Goal: Find specific page/section: Find specific page/section

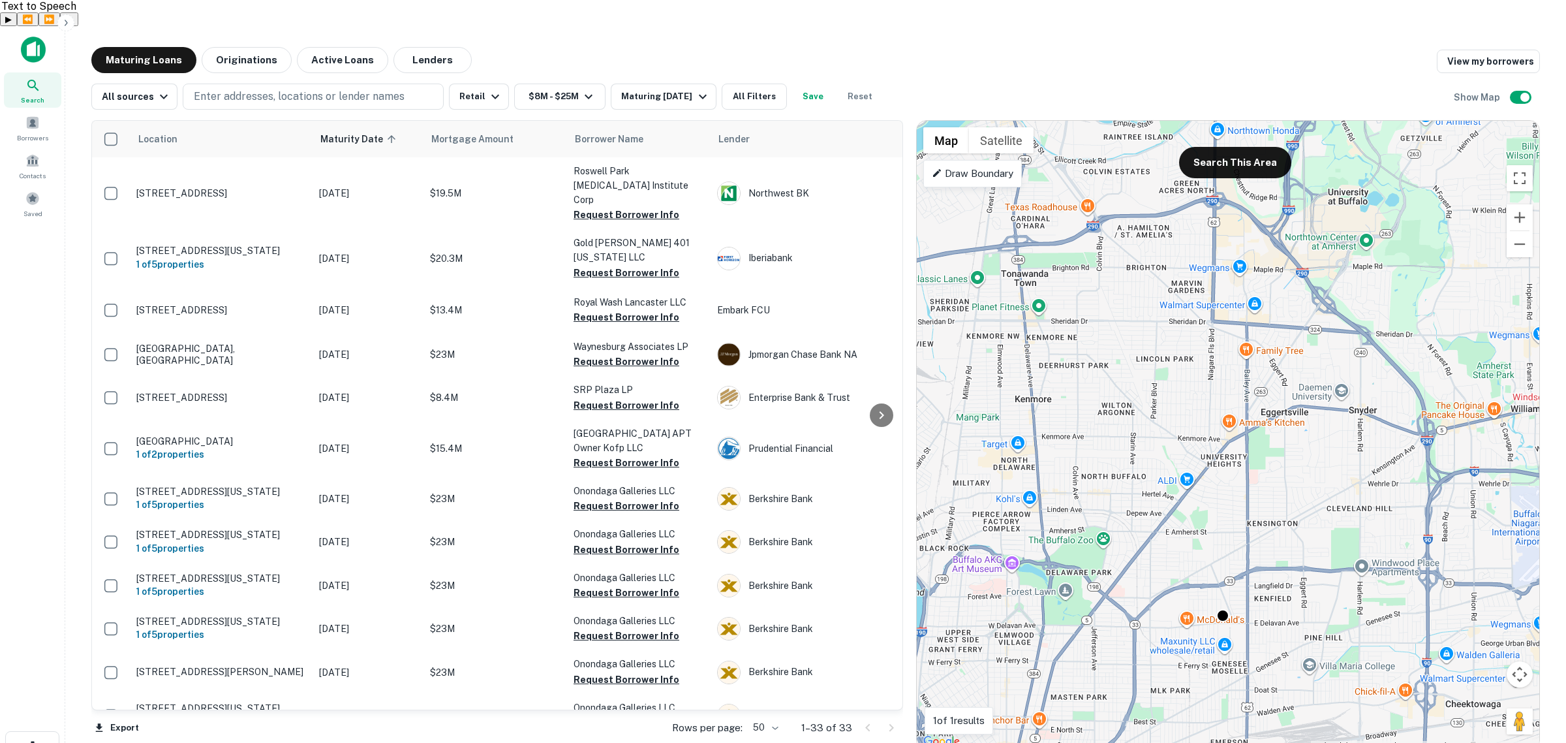
click at [33, 37] on img at bounding box center [33, 50] width 25 height 26
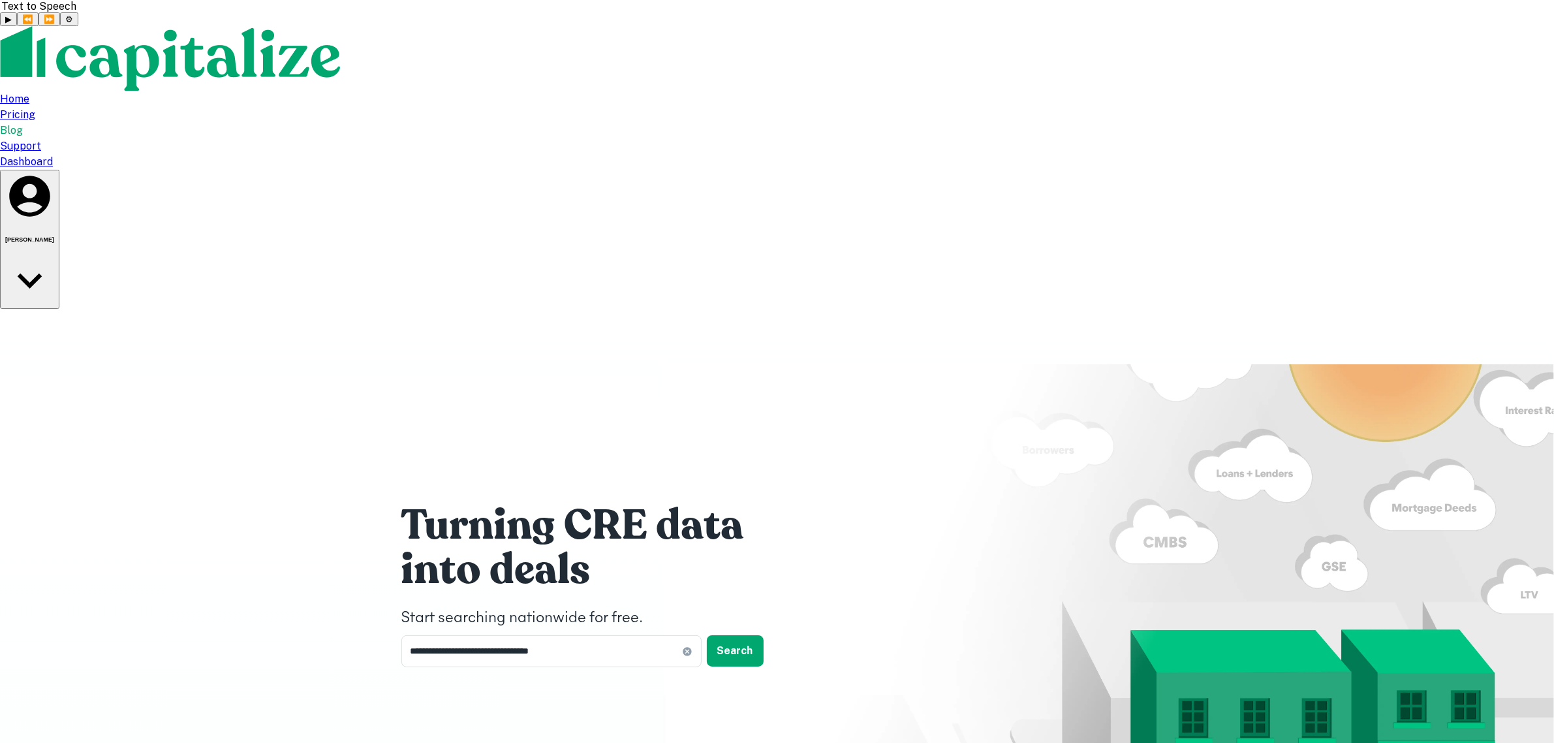
click at [1091, 154] on div "Dashboard" at bounding box center [777, 162] width 1554 height 16
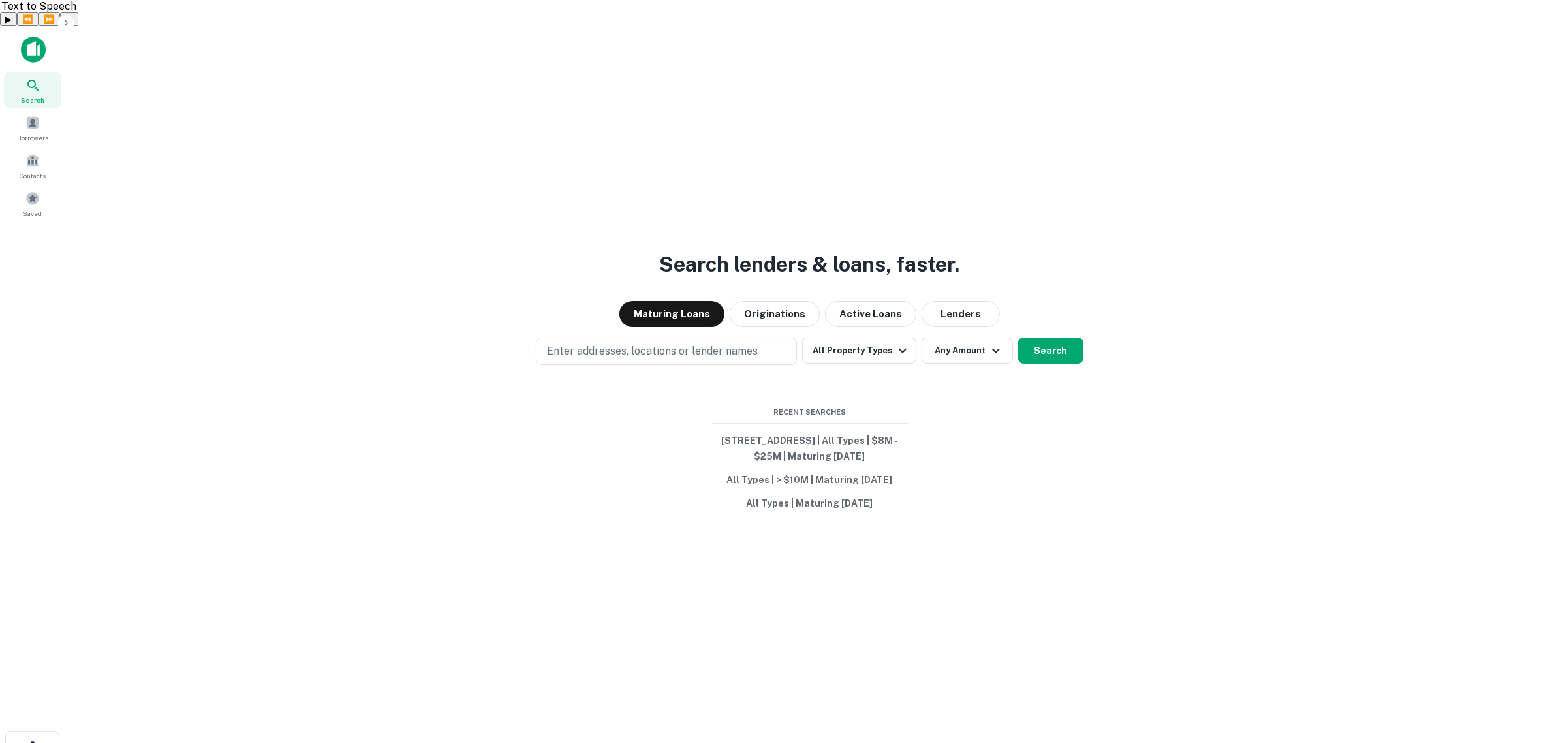
click at [698, 343] on p "Enter addresses, locations or lender names" at bounding box center [652, 351] width 211 height 16
